Goal: Transaction & Acquisition: Obtain resource

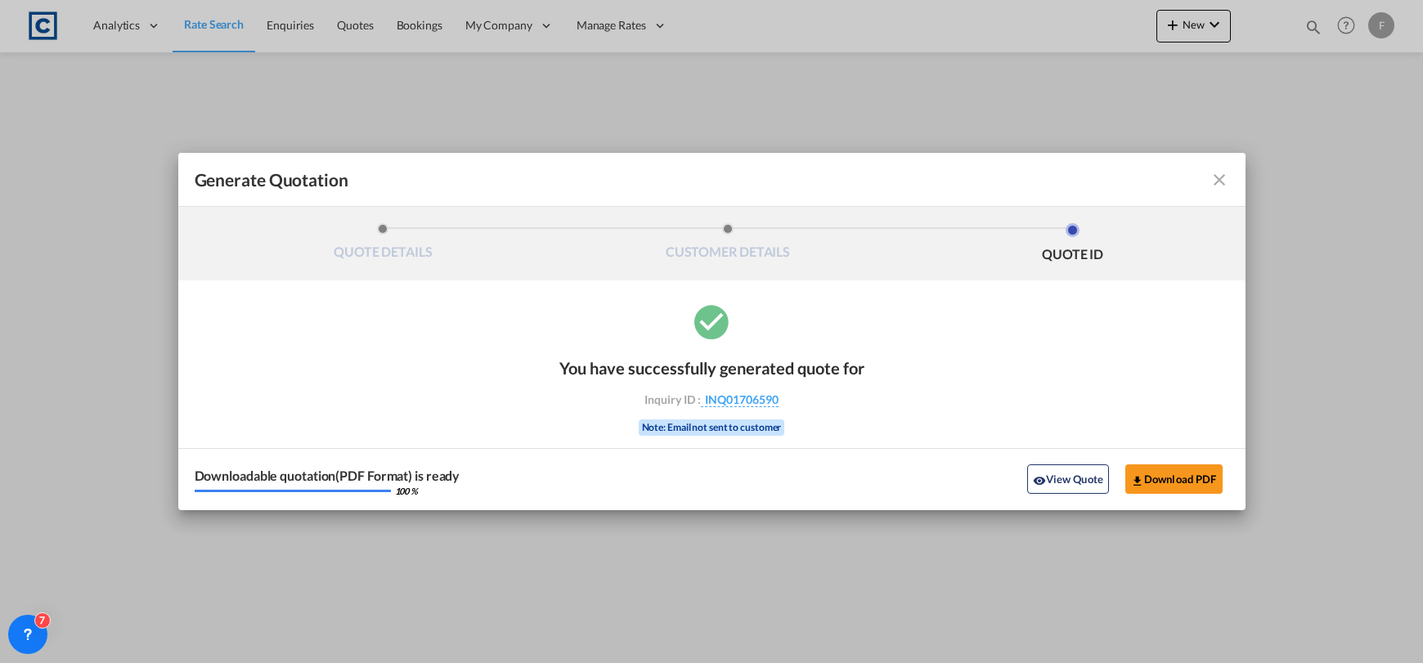
click at [1224, 175] on md-icon "icon-close fg-AAA8AD cursor m-0" at bounding box center [1220, 180] width 20 height 20
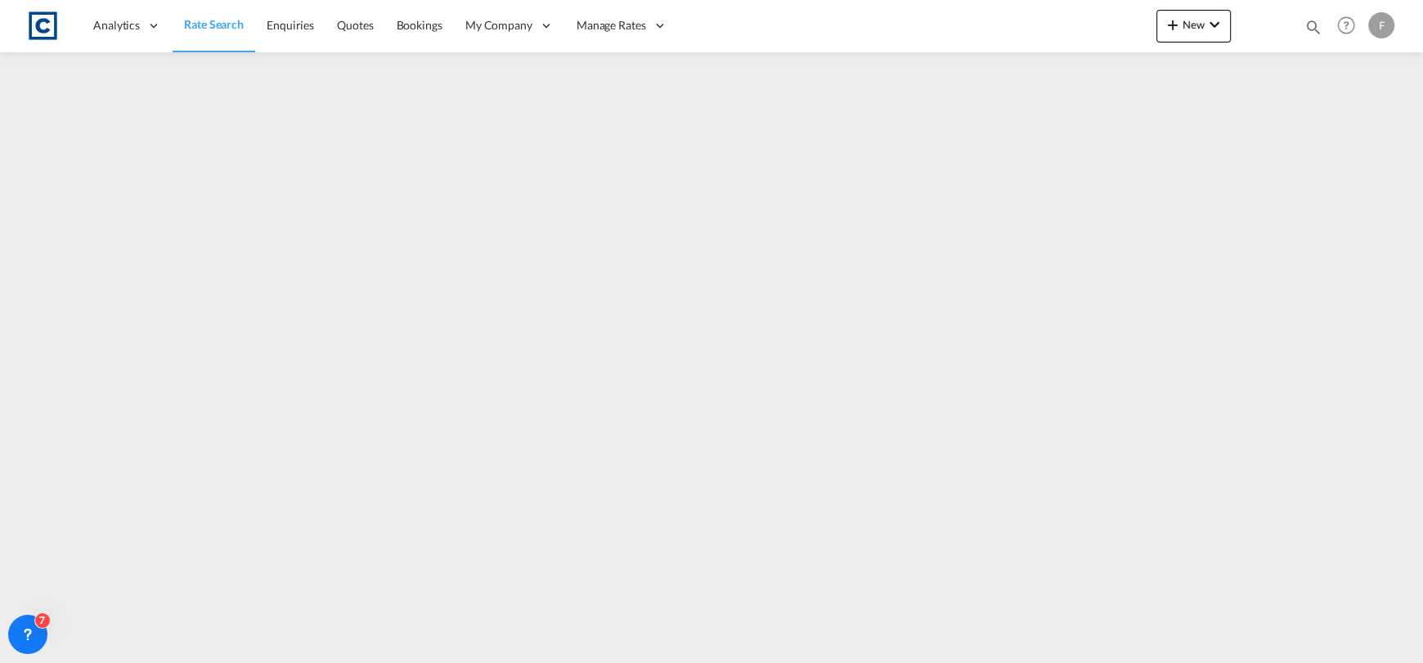
click at [1215, 183] on div "Generate Quotation QUOTE DETAILS CUSTOMER DETAILS QUOTE ID Start Date Expiry Da…" at bounding box center [711, 331] width 1423 height 662
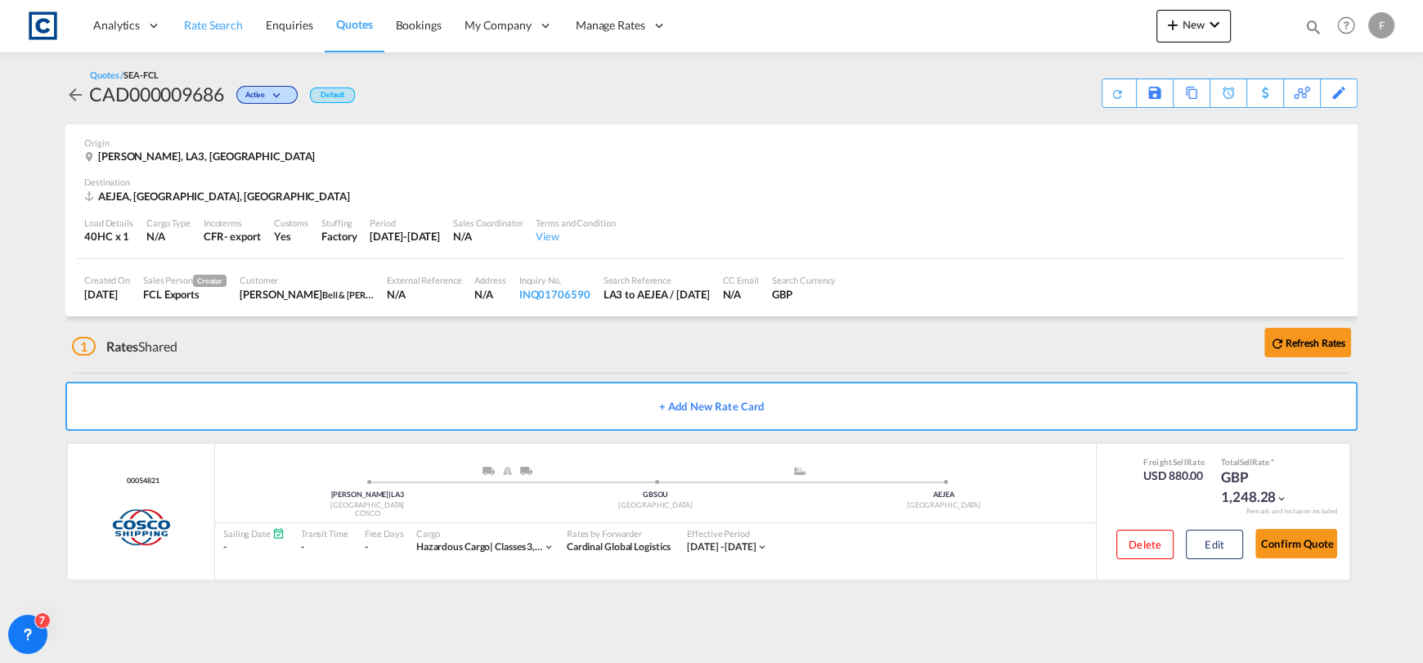
click at [218, 31] on span "Rate Search" at bounding box center [213, 25] width 59 height 14
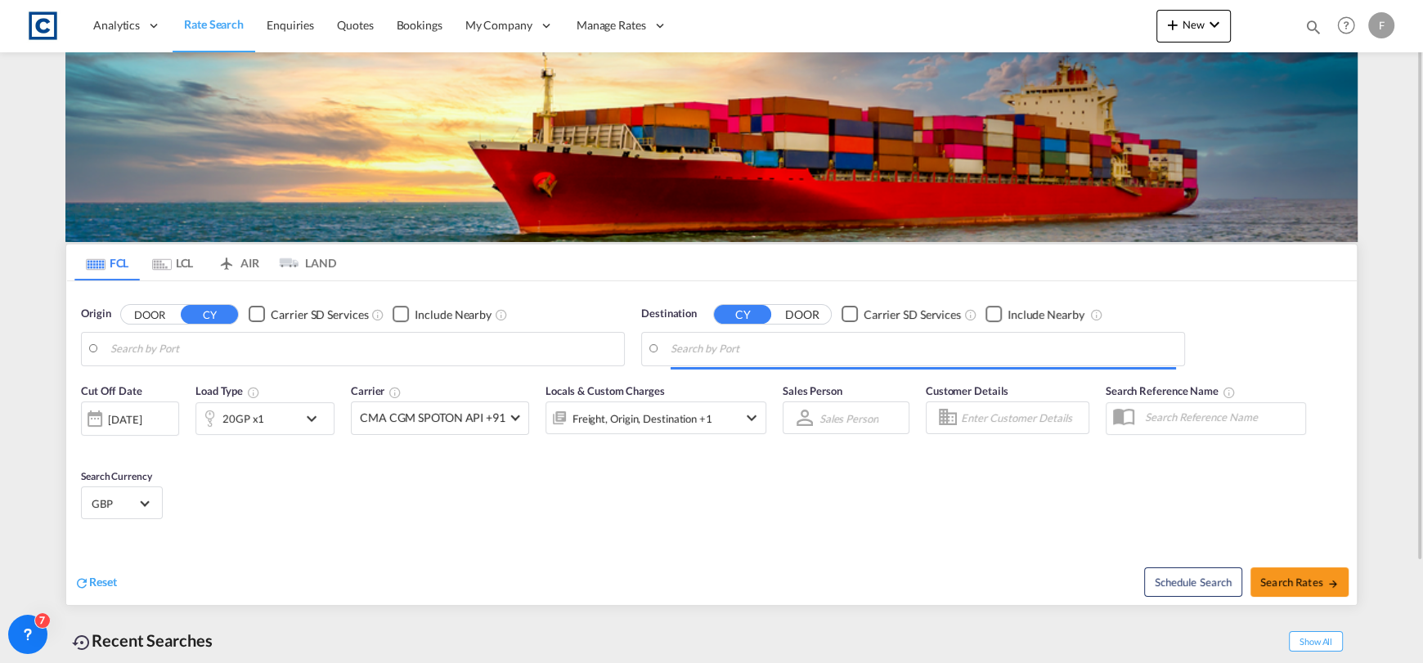
type input "GB-G71, [GEOGRAPHIC_DATA]"
type input "Mersin, TRMER"
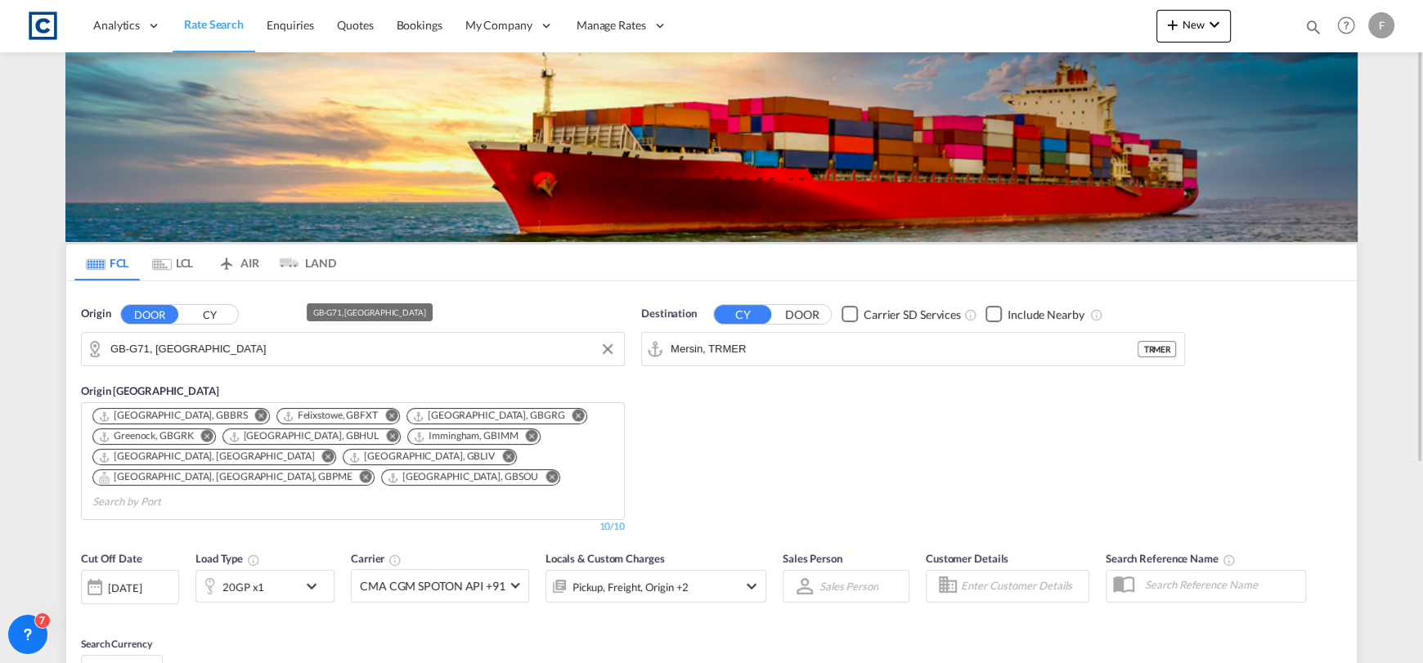
click at [247, 347] on input "GB-G71, [GEOGRAPHIC_DATA]" at bounding box center [362, 349] width 505 height 25
drag, startPoint x: 220, startPoint y: 348, endPoint x: 251, endPoint y: 347, distance: 31.1
click at [220, 348] on input "GB-G71, [GEOGRAPHIC_DATA]" at bounding box center [362, 349] width 505 height 25
drag, startPoint x: 270, startPoint y: 349, endPoint x: 7, endPoint y: 349, distance: 263.4
click at [7, 349] on md-content "Analytics Reports Dashboard Rate Search Enquiries Quotes Bookings" at bounding box center [711, 331] width 1423 height 663
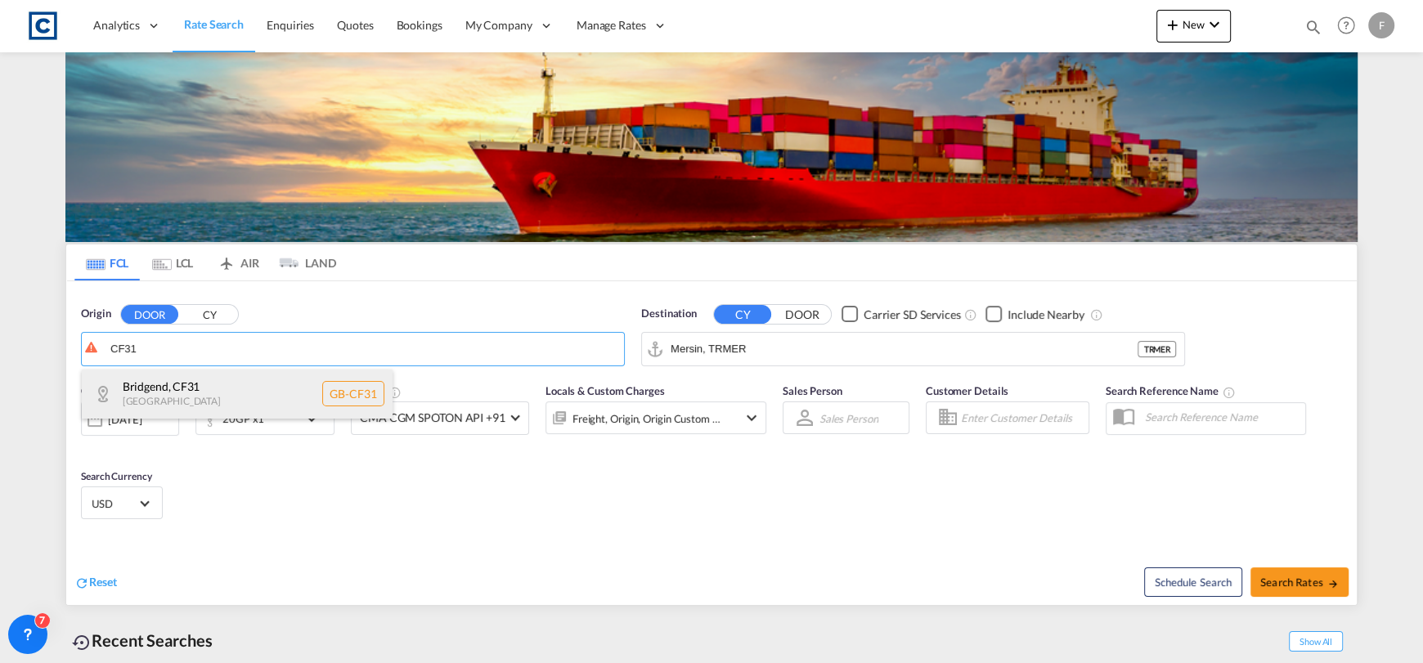
click at [194, 386] on div "Bridgend , CF31 [GEOGRAPHIC_DATA] GB-CF31" at bounding box center [237, 394] width 311 height 49
type input "GB-CF31, Bridgend"
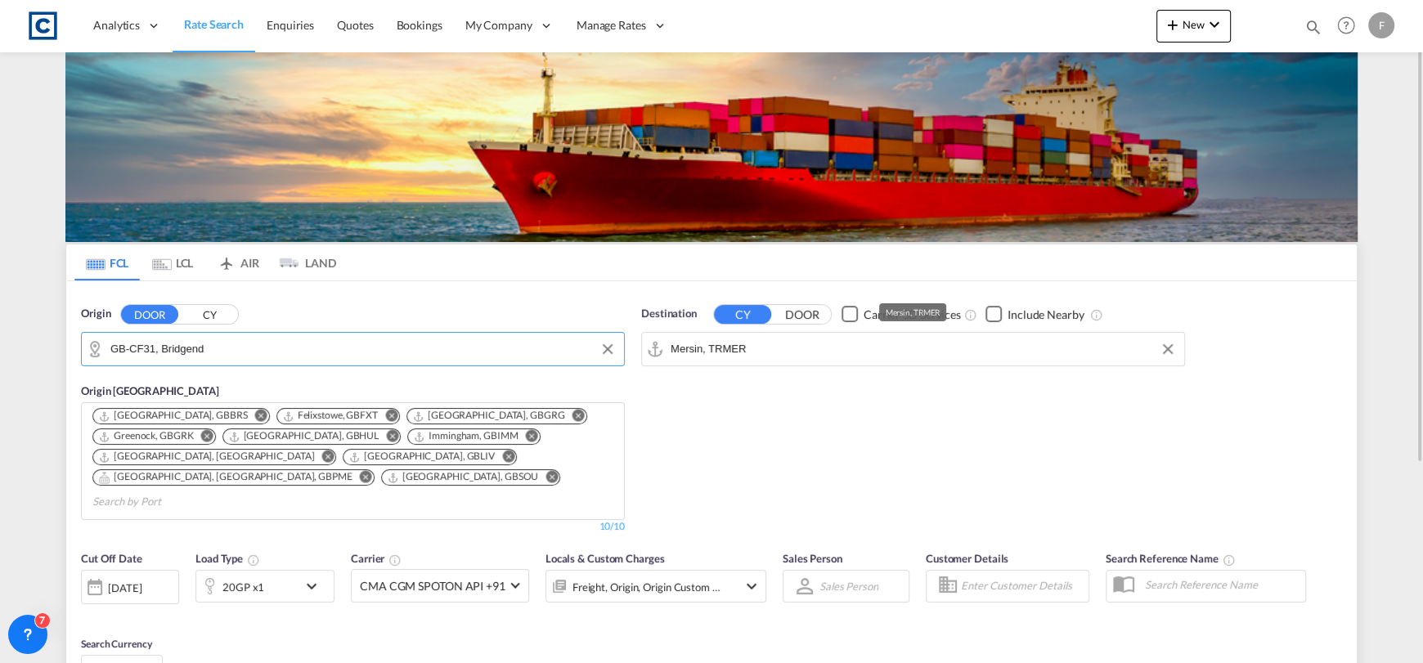
click at [766, 359] on input "Mersin, TRMER" at bounding box center [923, 349] width 505 height 25
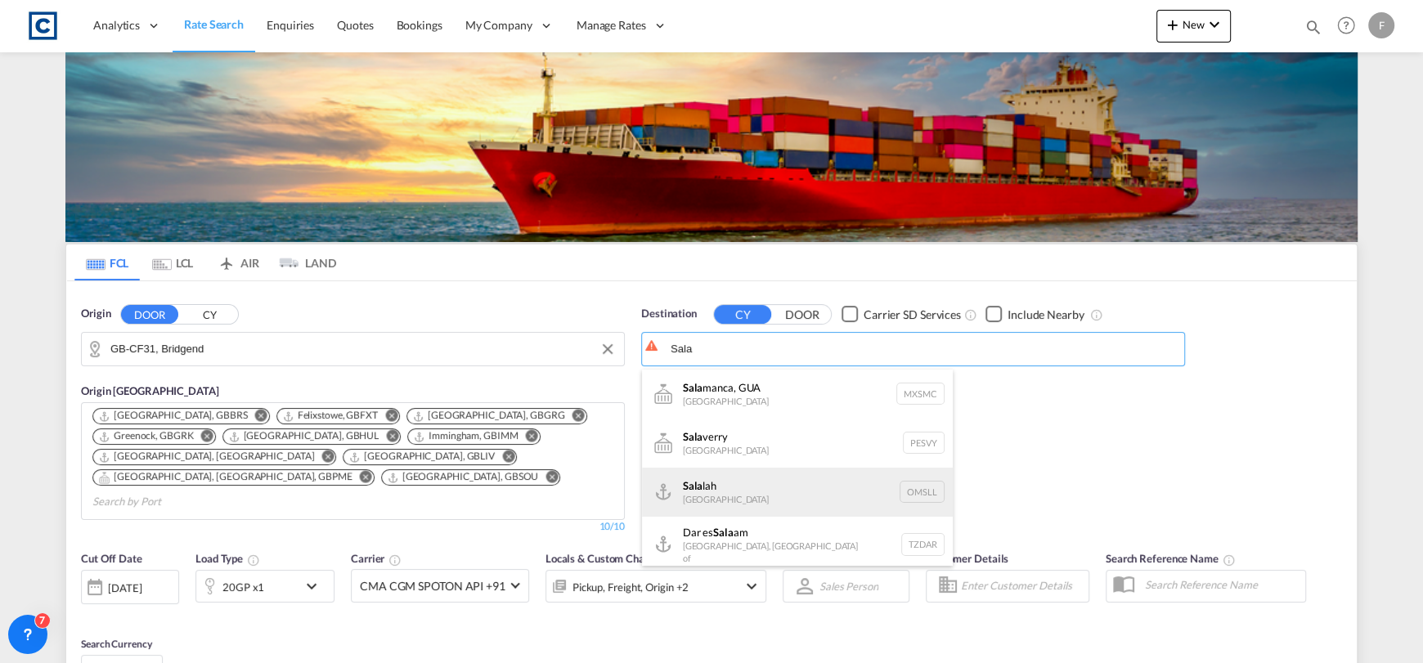
click at [848, 480] on div "Sala lah [GEOGRAPHIC_DATA] [GEOGRAPHIC_DATA]" at bounding box center [797, 492] width 311 height 49
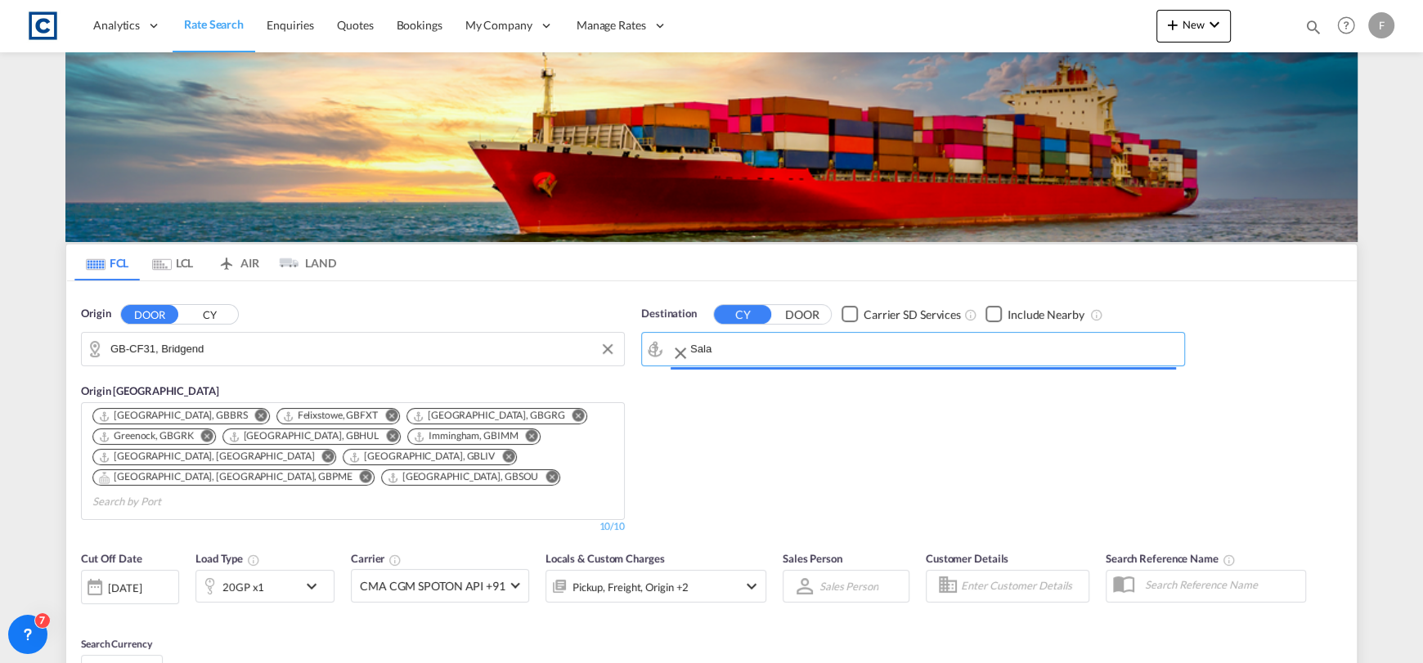
type input "Salalah, OMSLL"
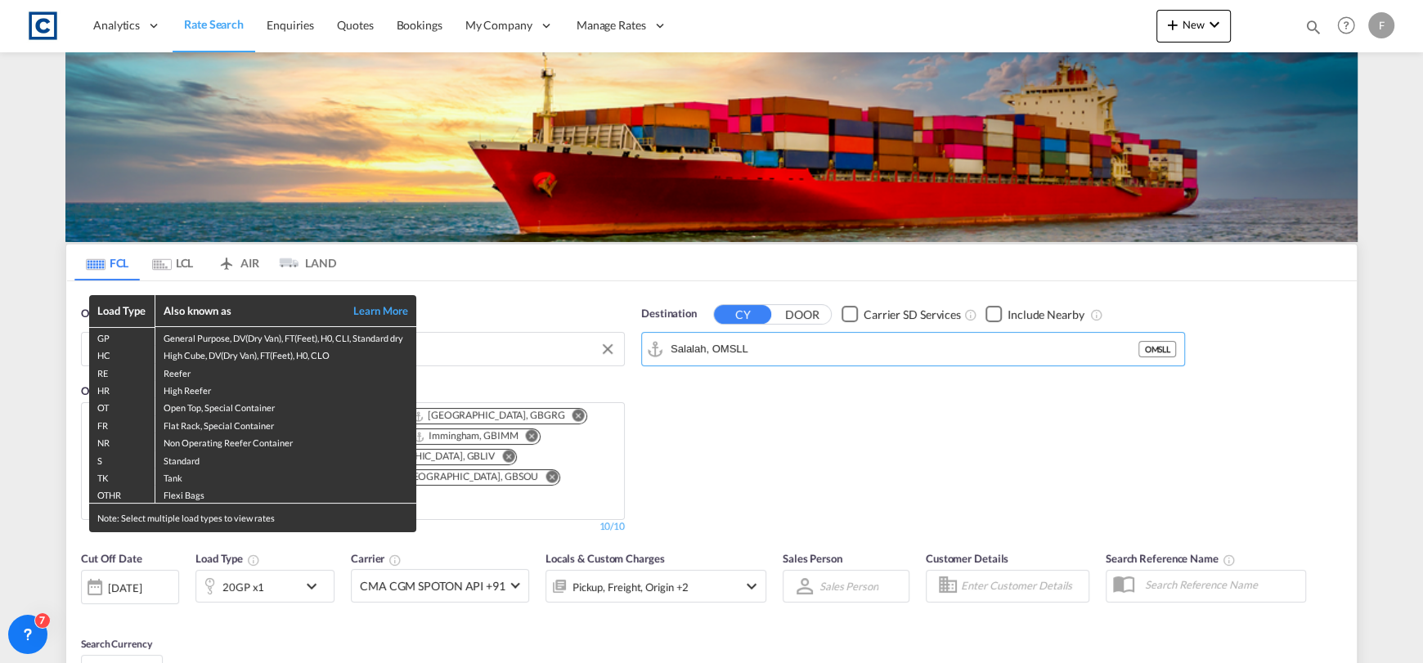
click at [256, 560] on div "Load Type Also known as Learn More GP General Purpose, DV(Dry Van), FT(Feet), H…" at bounding box center [711, 331] width 1423 height 663
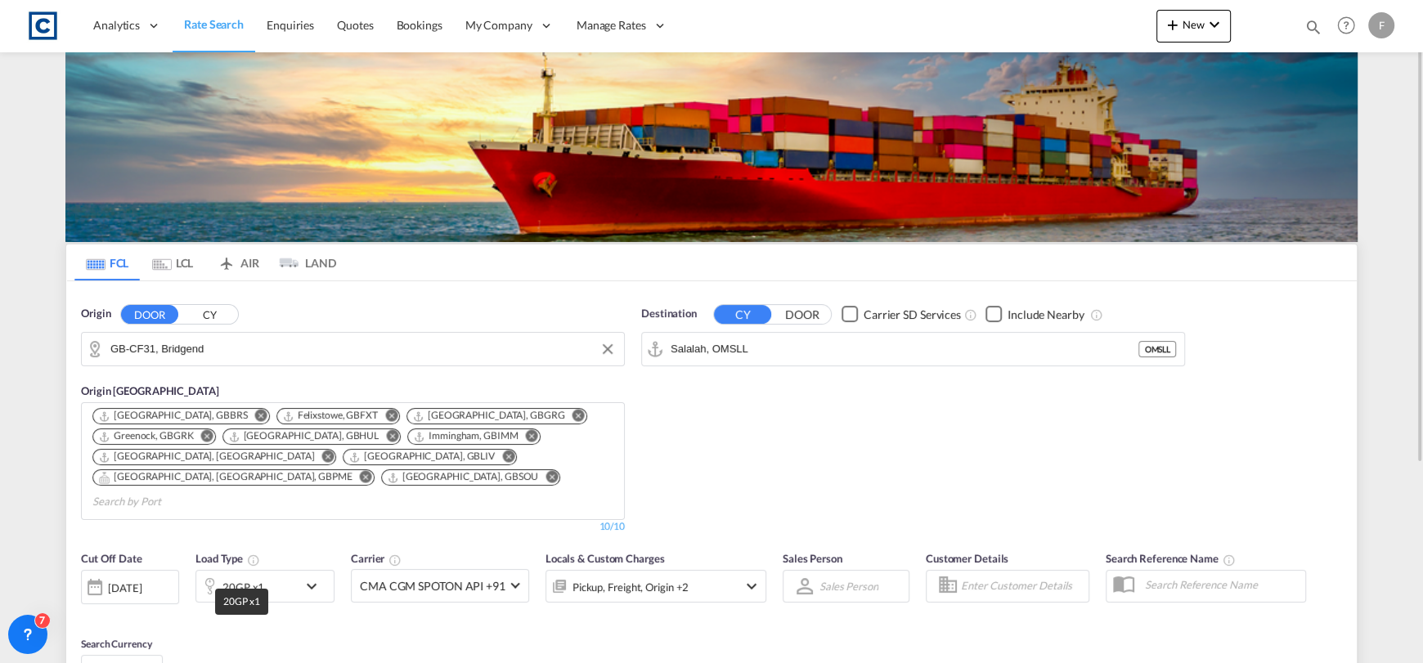
click at [246, 576] on div "20GP x1" at bounding box center [243, 587] width 42 height 23
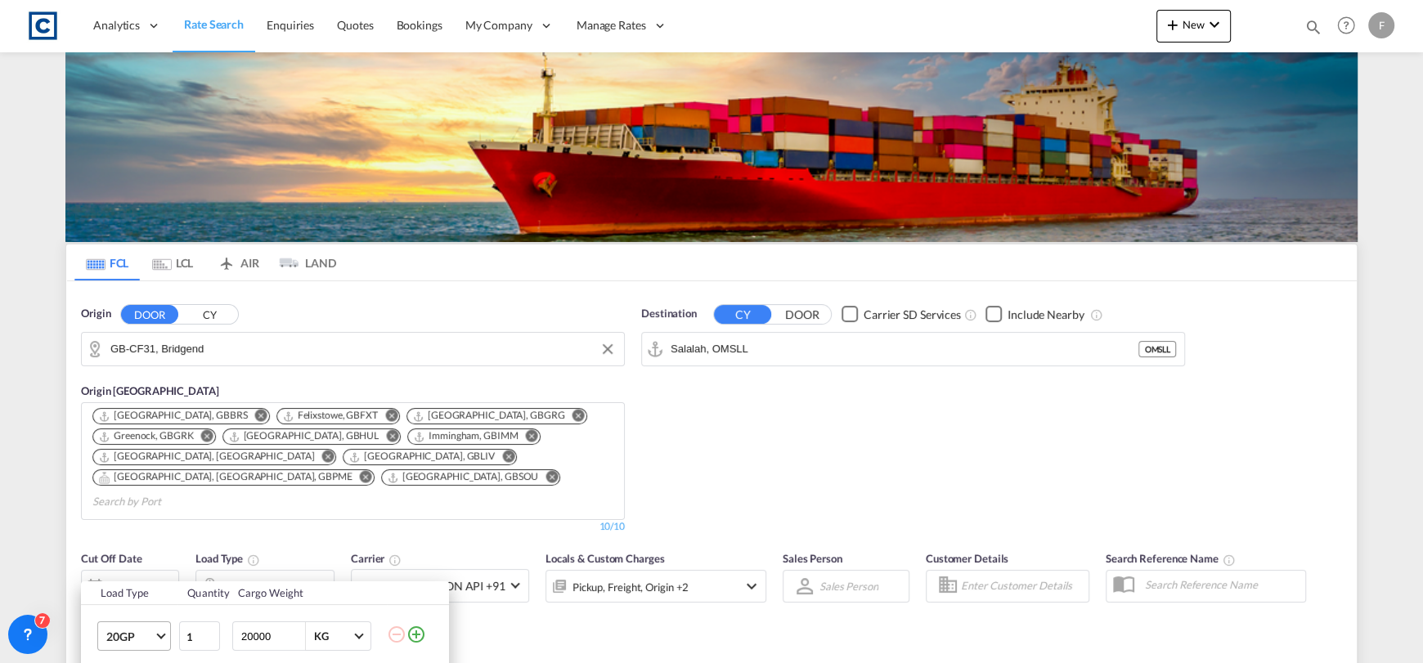
click at [137, 637] on span "20GP" at bounding box center [129, 637] width 47 height 16
click at [123, 549] on div "40HC" at bounding box center [121, 544] width 30 height 16
type input "2"
click at [213, 633] on input "2" at bounding box center [199, 636] width 41 height 29
click at [783, 487] on div "Load Type Quantity Cargo Weight 40HC 2 20000 KG KG Load type addition is restri…" at bounding box center [711, 331] width 1423 height 663
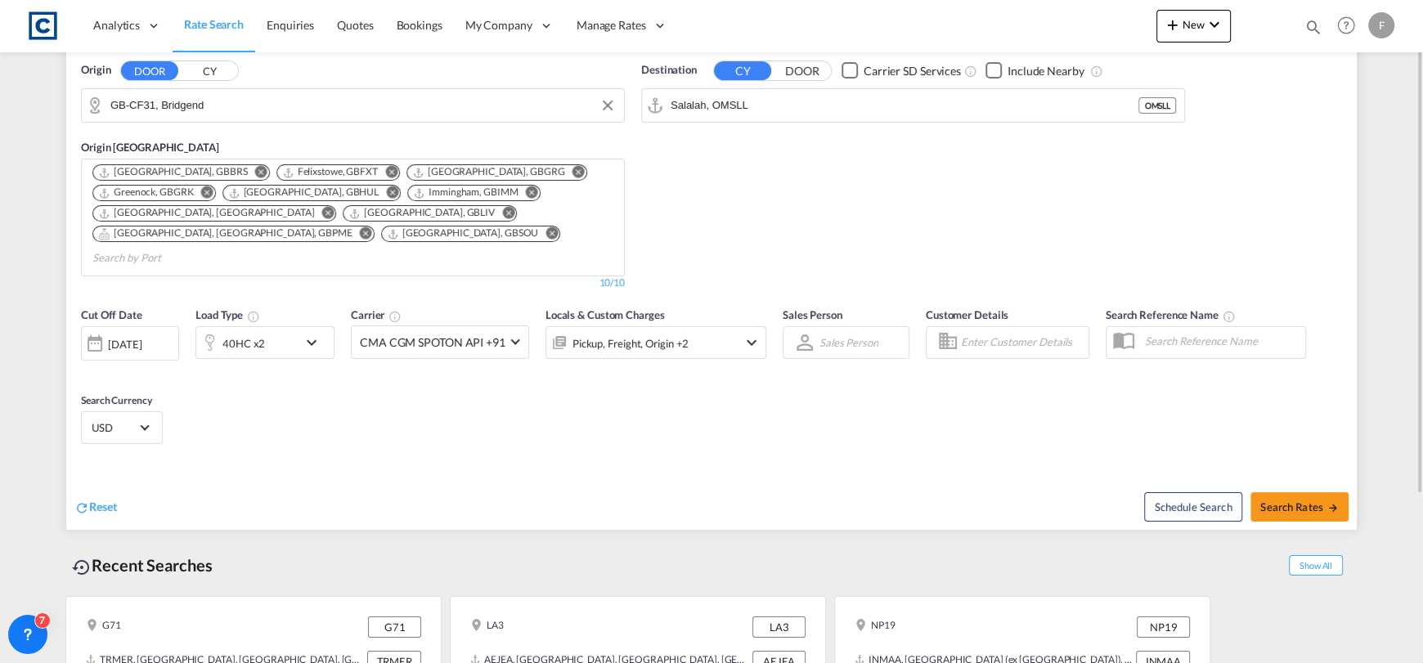
scroll to position [287, 0]
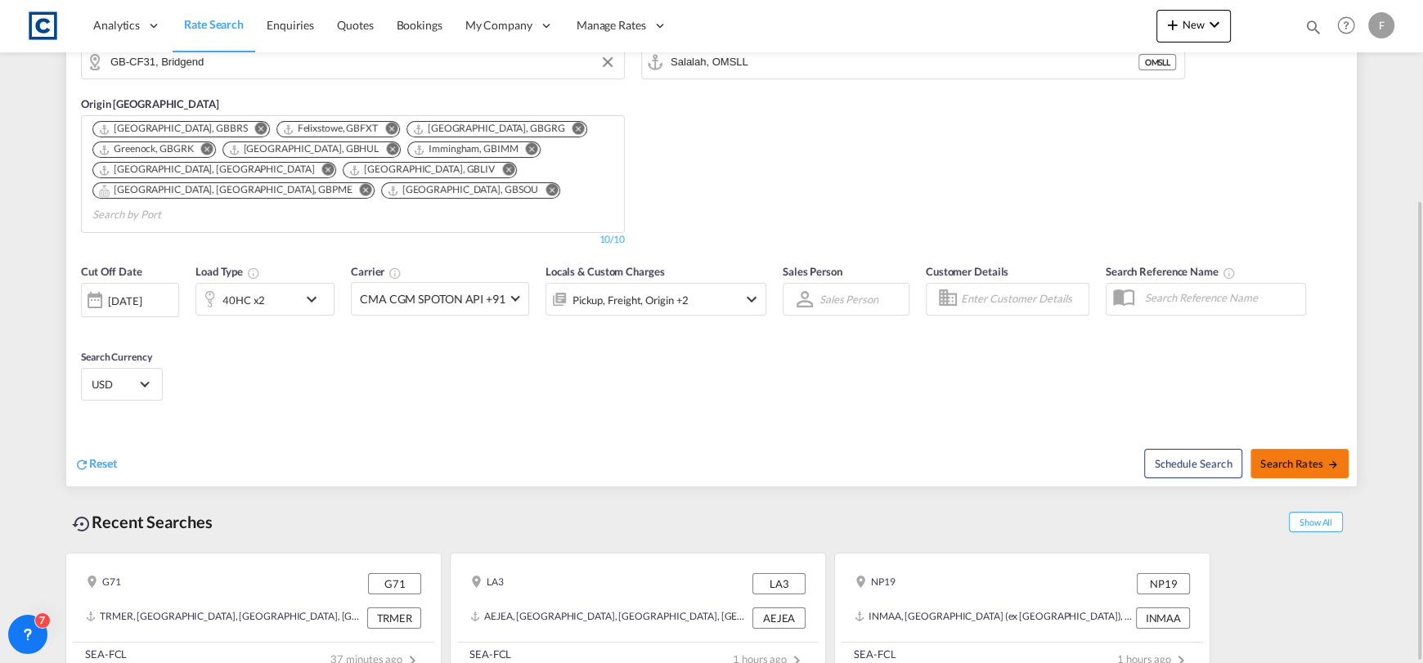
click at [1251, 449] on button "Search Rates" at bounding box center [1300, 463] width 98 height 29
type input "CF31 to OMSLL / [DATE]"
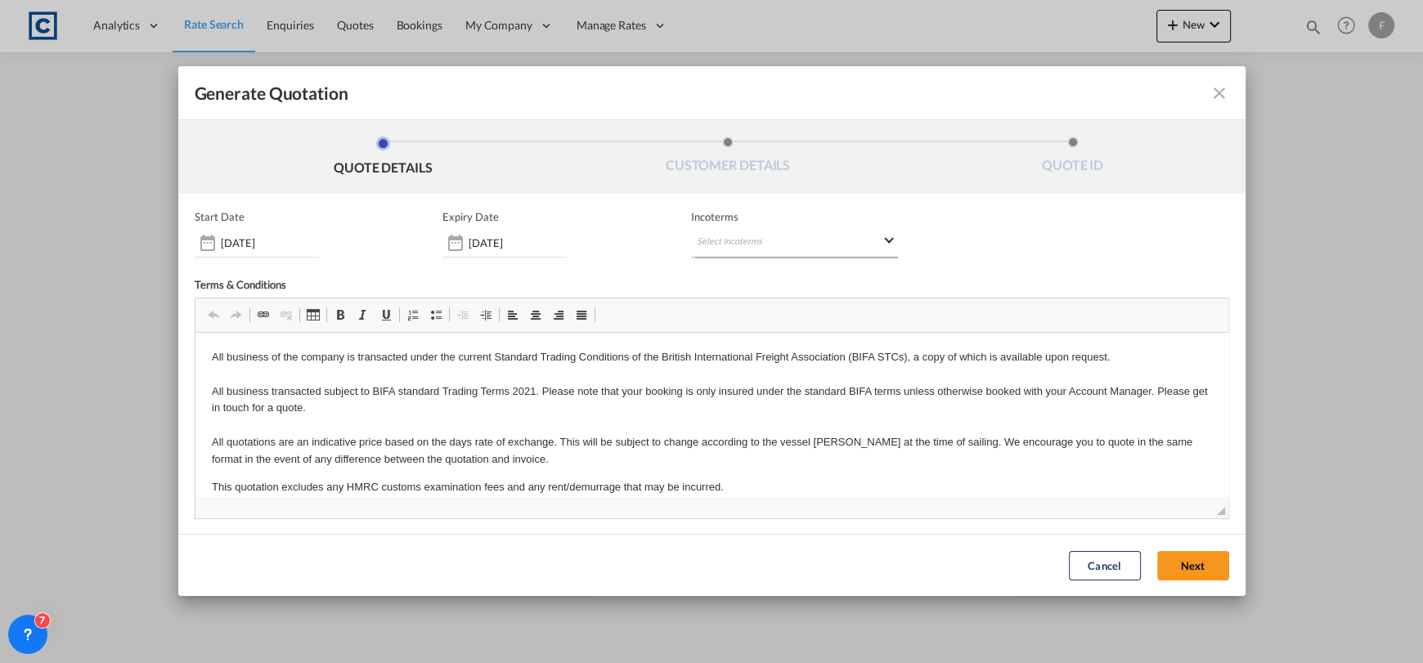
click at [783, 244] on md-select "Select Incoterms CIF - import Cost,Insurance and Freight CFR - export Cost and …" at bounding box center [794, 242] width 207 height 29
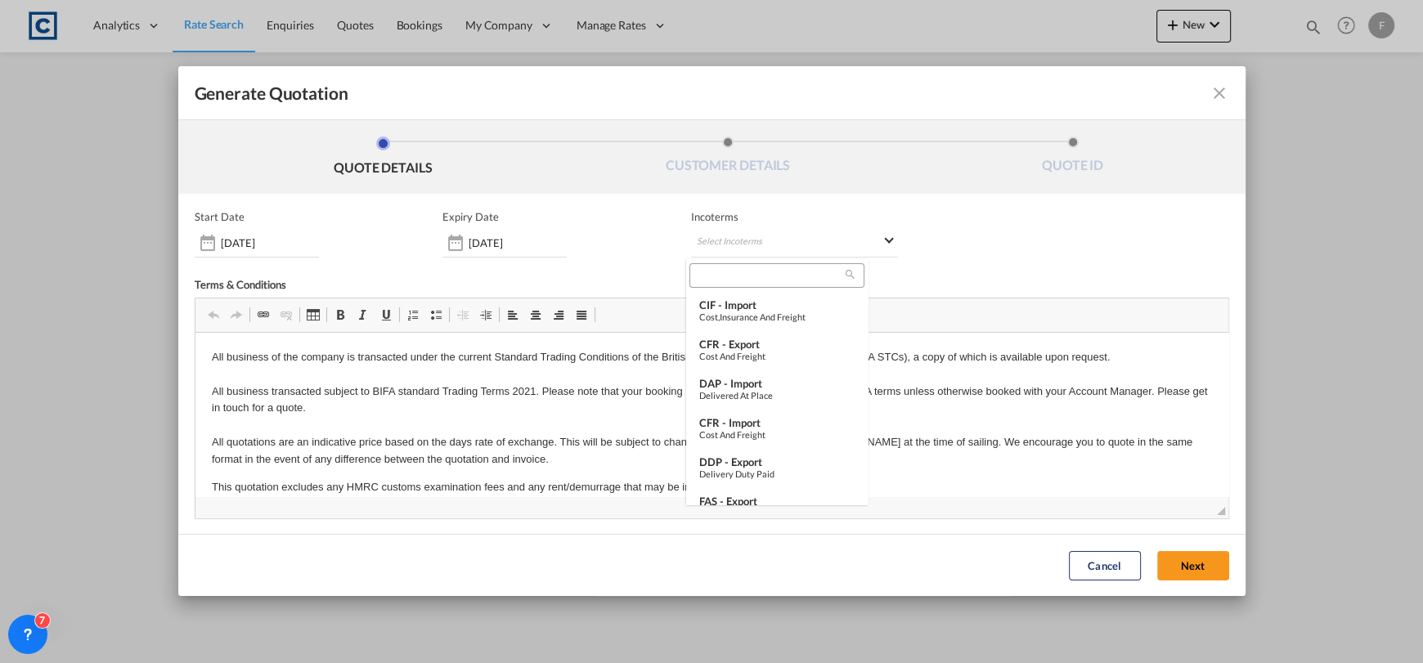
click at [767, 284] on div at bounding box center [776, 275] width 174 height 25
click at [766, 277] on input "search" at bounding box center [769, 275] width 151 height 15
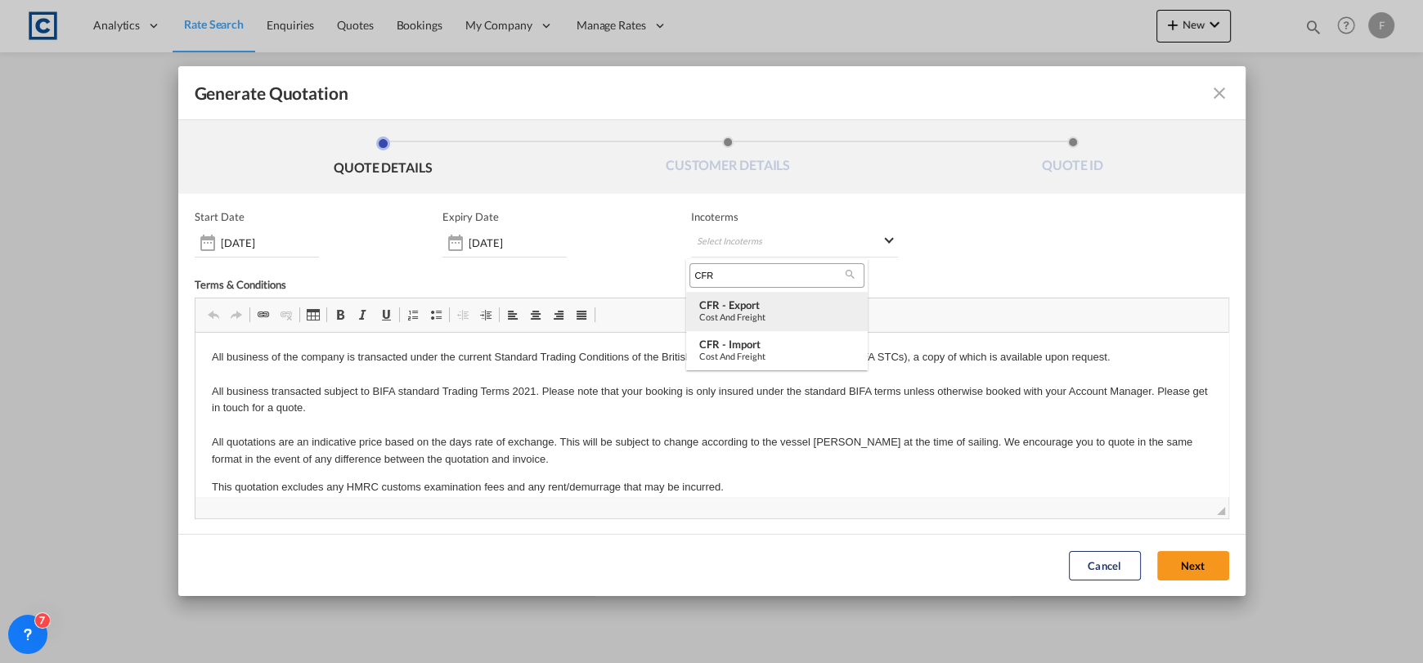
type input "CFR"
click at [731, 315] on div "Cost and Freight" at bounding box center [776, 317] width 155 height 11
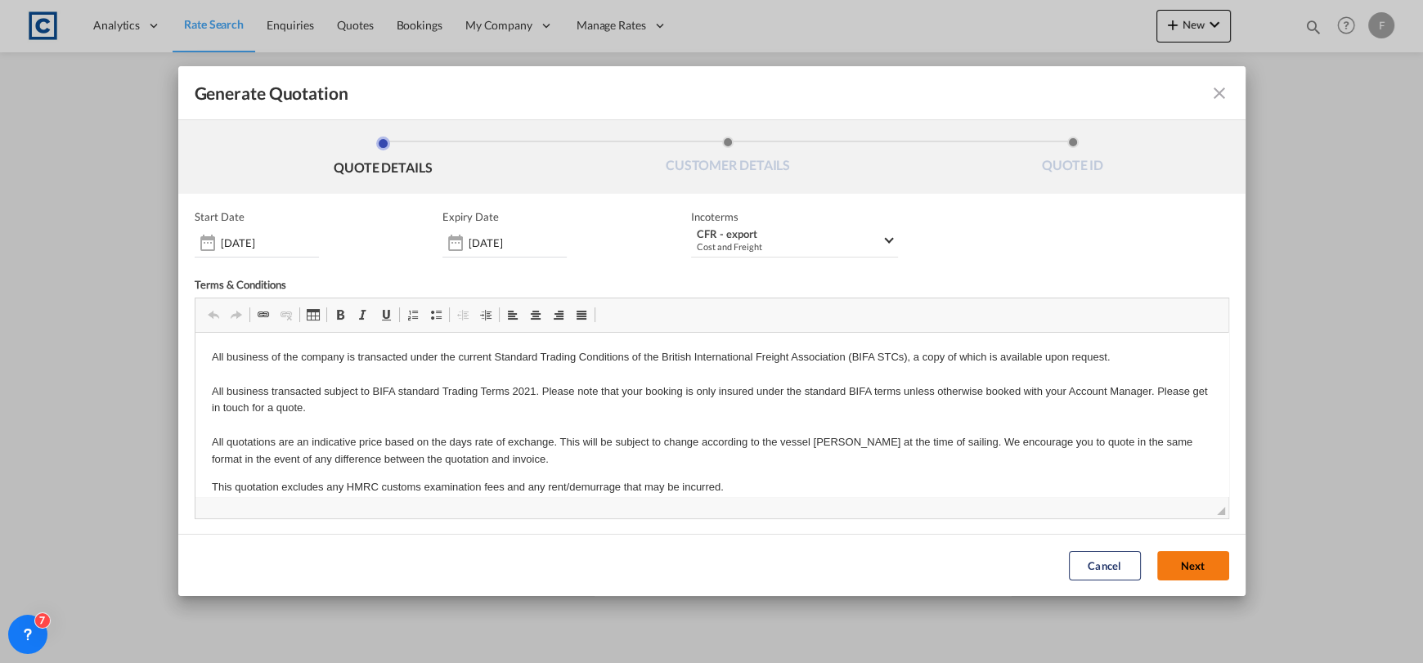
click at [1171, 559] on button "Next" at bounding box center [1193, 565] width 72 height 29
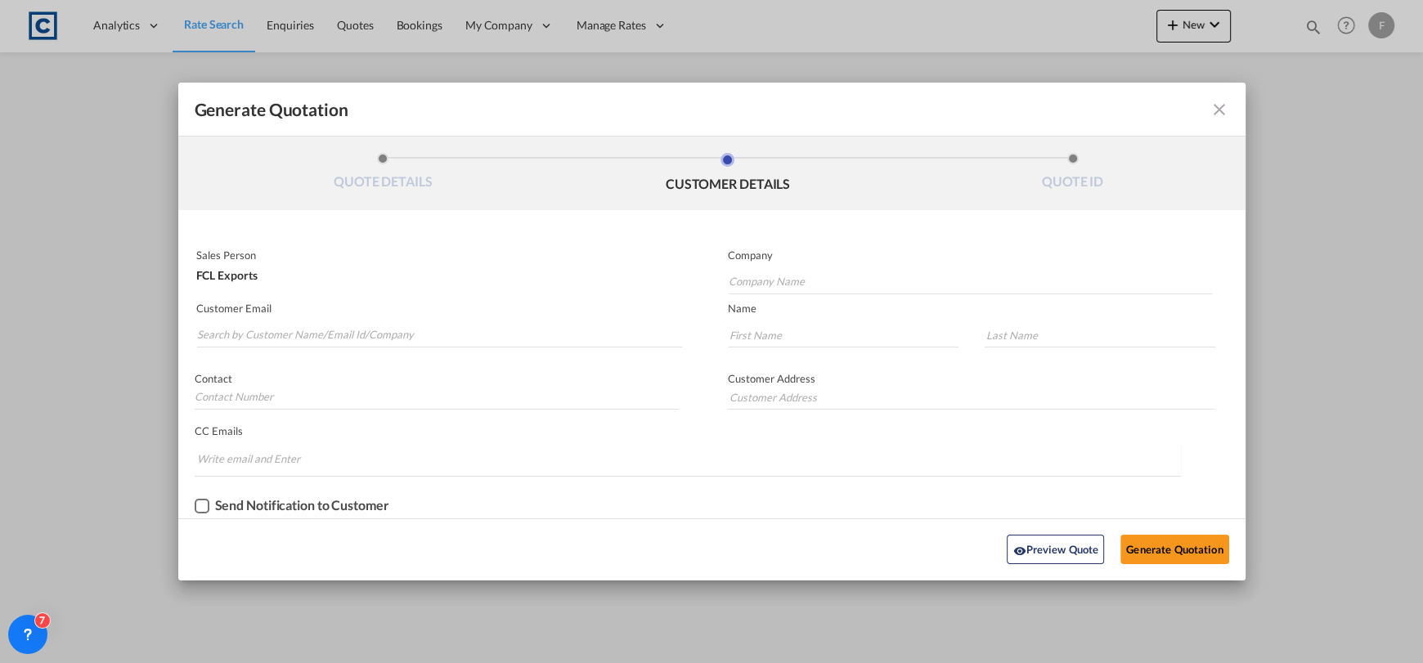
click at [267, 319] on md-autocomplete-wrap "Generate QuotationQUOTE ..." at bounding box center [439, 331] width 487 height 33
click at [269, 335] on input "Search by Customer Name/Email Id/Company" at bounding box center [440, 335] width 486 height 25
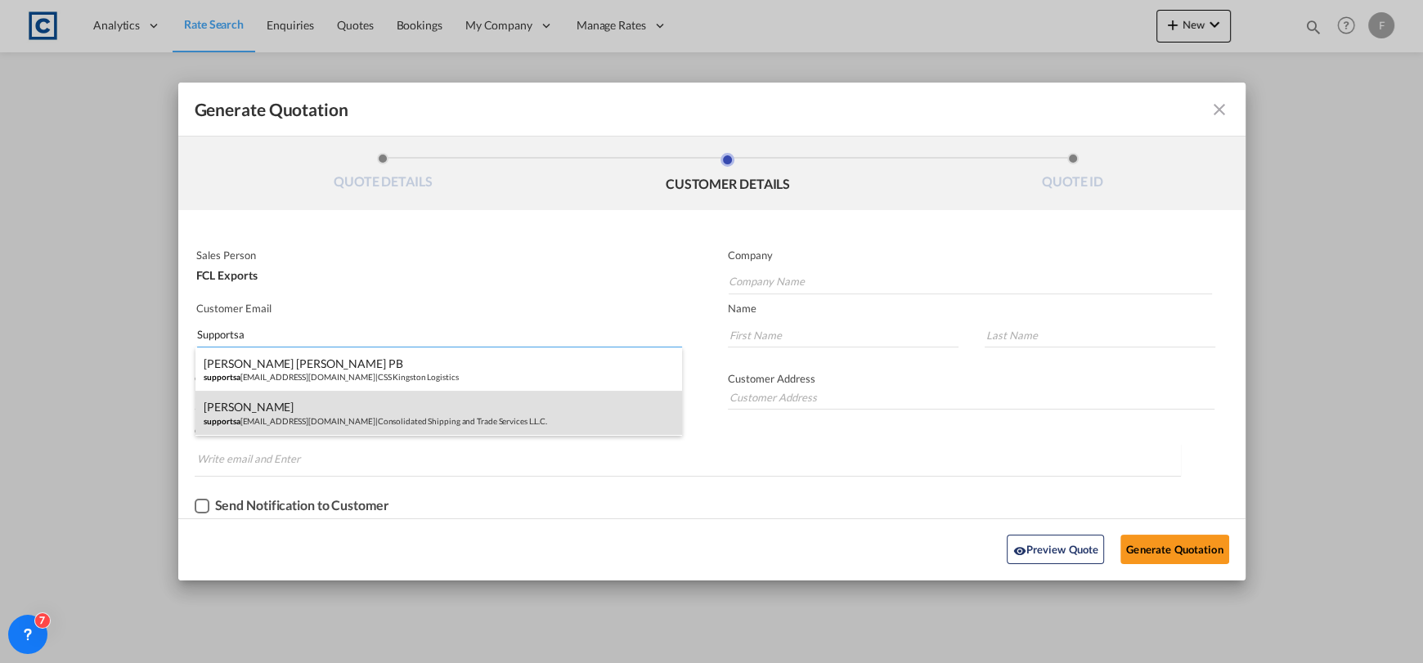
type input "Supportsa"
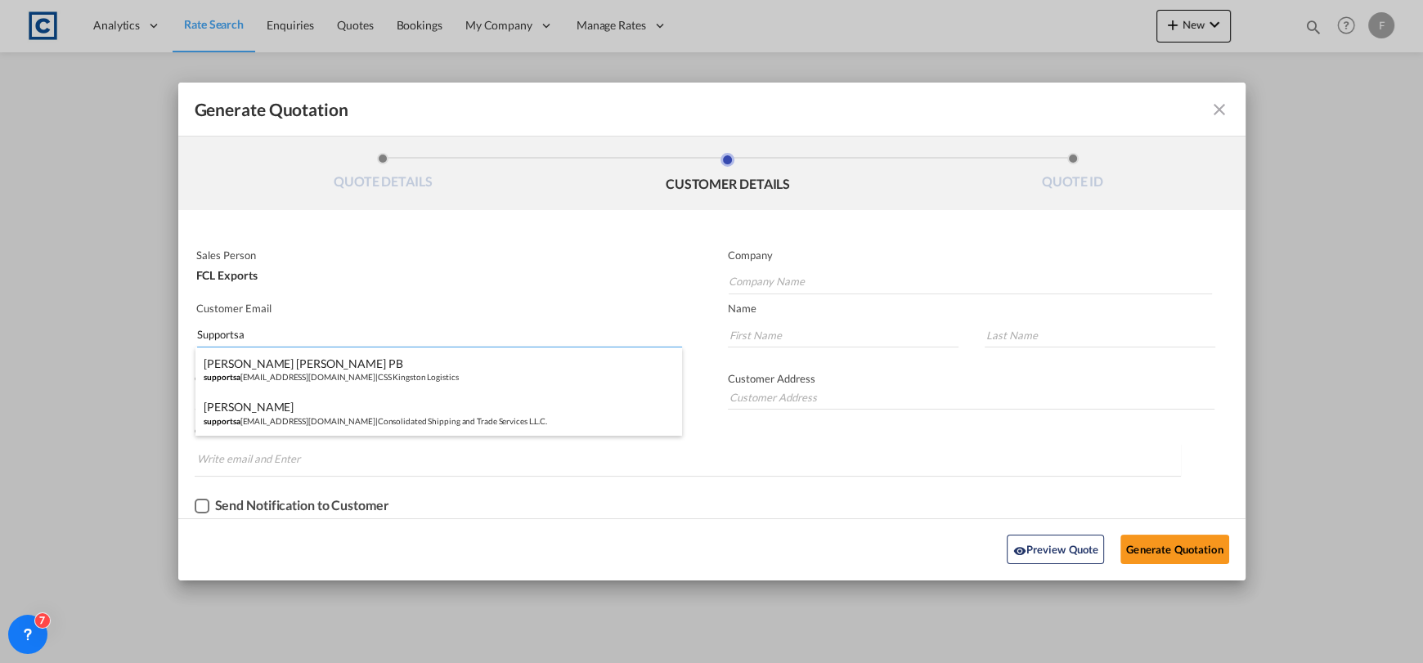
click at [393, 410] on div "[PERSON_NAME] supportsa [EMAIL_ADDRESS][DOMAIN_NAME] | Consolidated Shipping an…" at bounding box center [438, 413] width 487 height 44
type input "Consolidated Shipping and Trade Services L.L.C."
type input "[EMAIL_ADDRESS][DOMAIN_NAME]"
type input "Vishal"
type input "Prasad"
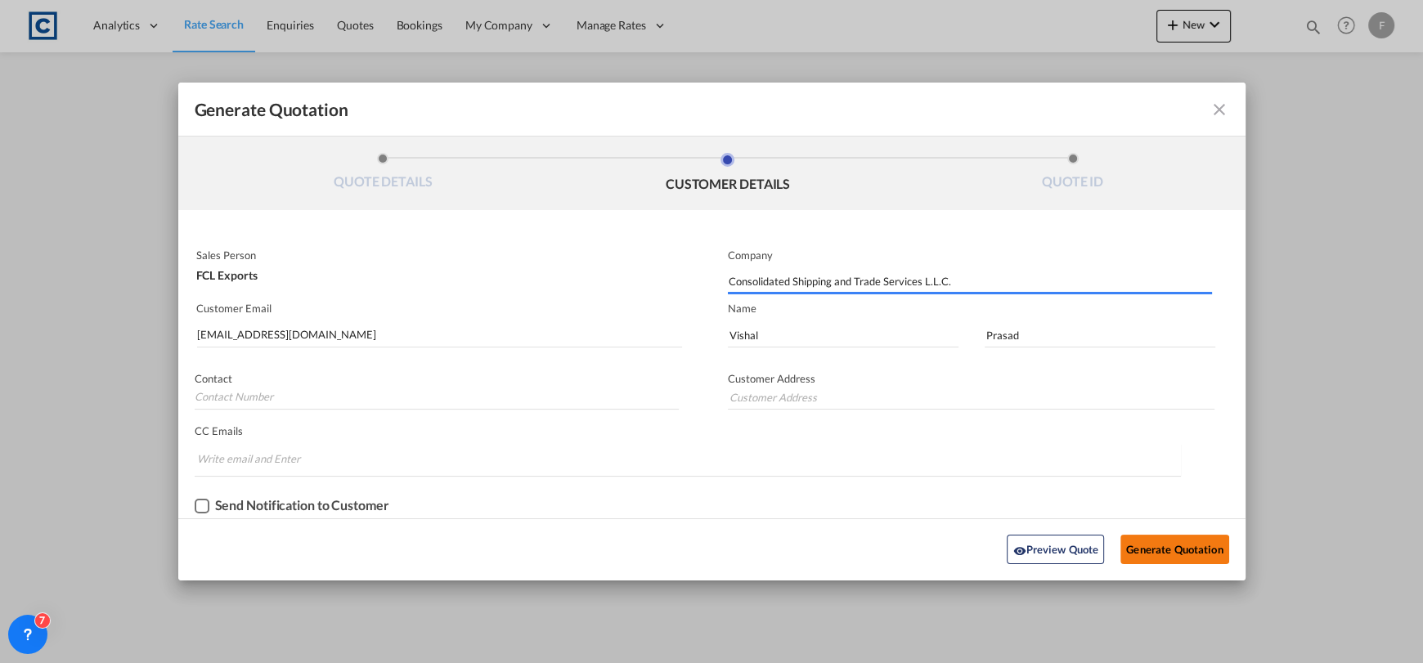
click at [1150, 550] on button "Generate Quotation" at bounding box center [1174, 549] width 108 height 29
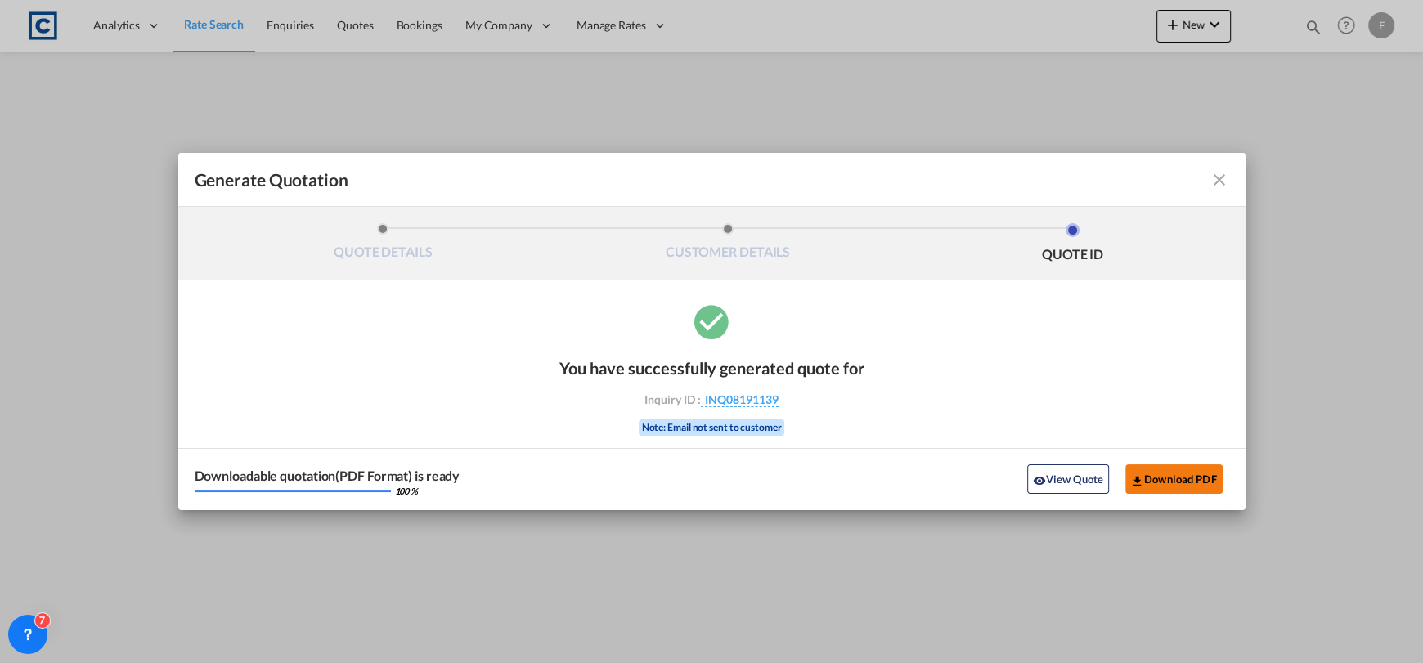
click at [1178, 486] on button "Download PDF" at bounding box center [1173, 479] width 97 height 29
